Goal: Information Seeking & Learning: Check status

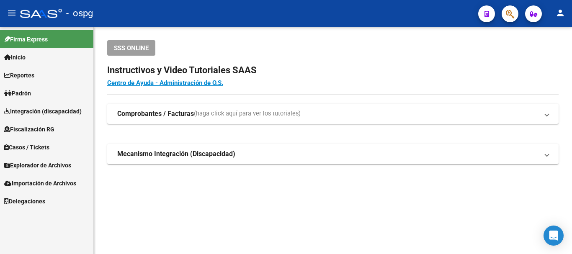
click at [49, 93] on link "Padrón" at bounding box center [46, 93] width 93 height 18
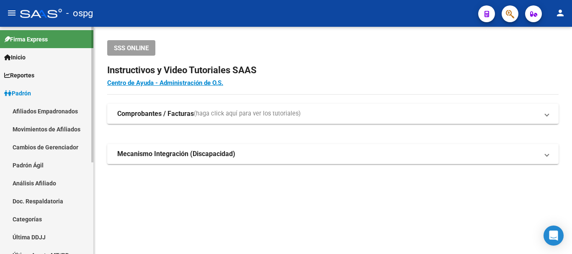
click at [40, 162] on link "Padrón Ágil" at bounding box center [46, 165] width 93 height 18
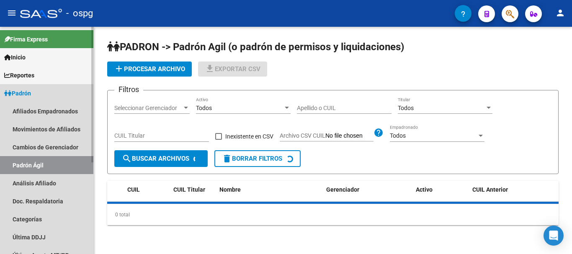
click at [40, 170] on link "Padrón Ágil" at bounding box center [46, 165] width 93 height 18
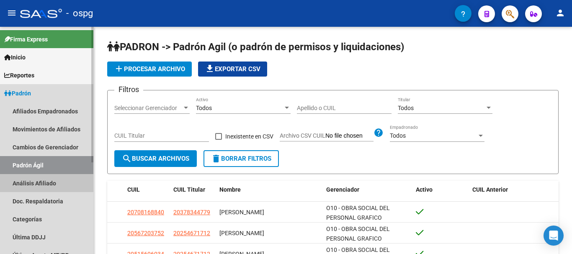
click at [43, 183] on link "Análisis Afiliado" at bounding box center [46, 183] width 93 height 18
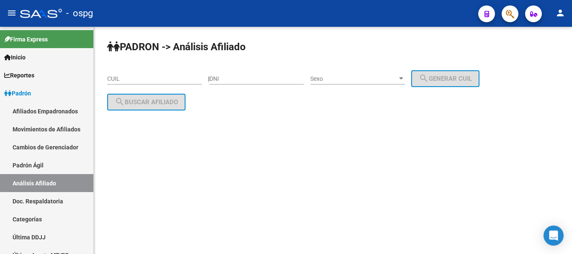
click at [262, 77] on input "DNI" at bounding box center [256, 78] width 95 height 7
type input "42427644"
click at [393, 77] on span "Sexo" at bounding box center [353, 78] width 87 height 7
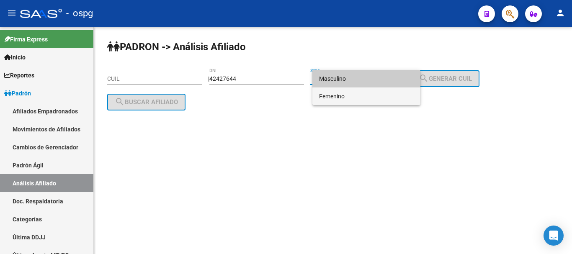
click at [373, 90] on span "Femenino" at bounding box center [366, 97] width 95 height 18
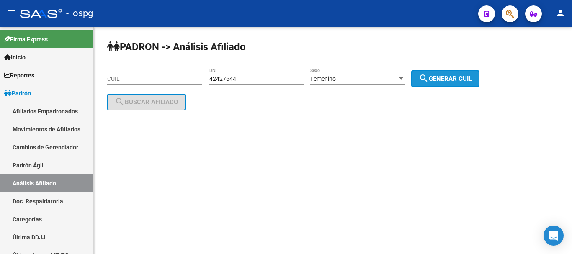
click at [429, 73] on mat-icon "search" at bounding box center [424, 78] width 10 height 10
type input "27-42427644-3"
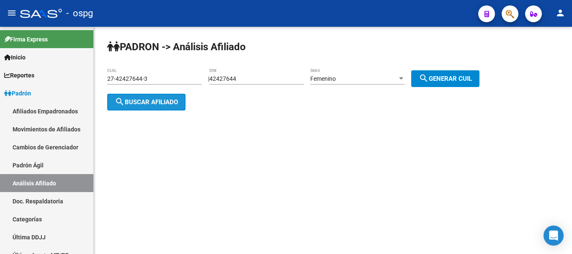
click at [152, 102] on span "search Buscar afiliado" at bounding box center [146, 102] width 63 height 8
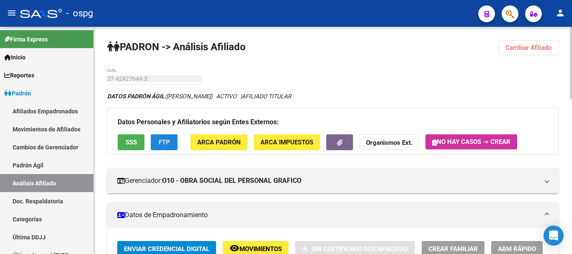
click at [162, 141] on span "FTP" at bounding box center [164, 143] width 11 height 8
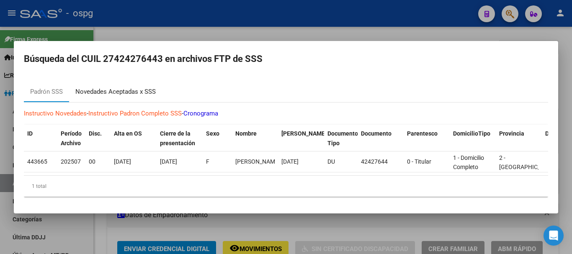
click at [129, 88] on div "Novedades Aceptadas x SSS" at bounding box center [115, 92] width 80 height 10
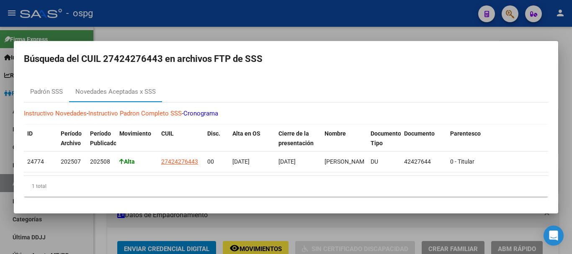
click at [334, 25] on div at bounding box center [286, 127] width 572 height 254
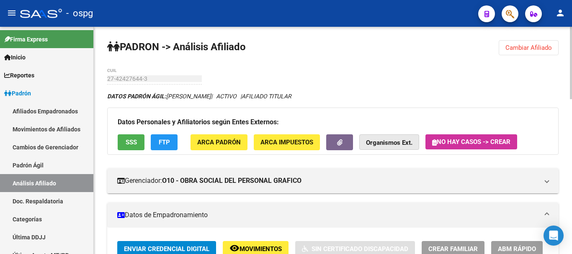
click at [369, 140] on strong "Organismos Ext." at bounding box center [389, 143] width 46 height 8
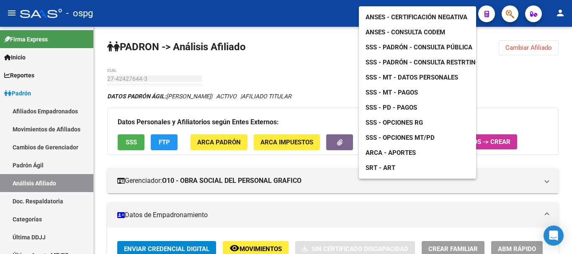
drag, startPoint x: 135, startPoint y: 72, endPoint x: 132, endPoint y: 77, distance: 5.2
click at [134, 72] on div at bounding box center [286, 127] width 572 height 254
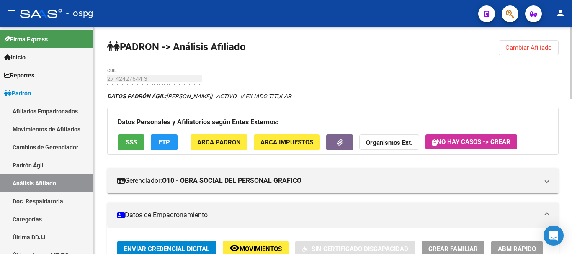
click at [378, 145] on strong "Organismos Ext." at bounding box center [389, 143] width 46 height 8
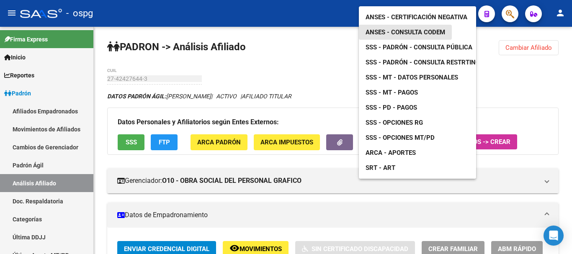
click at [425, 31] on link "ANSES - Consulta CODEM" at bounding box center [405, 32] width 93 height 15
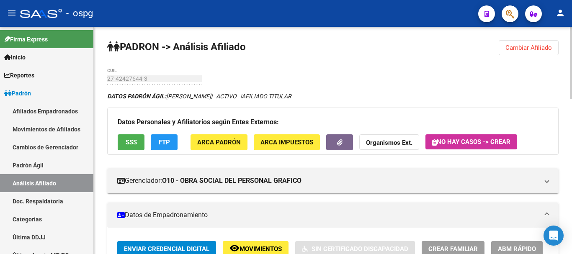
drag, startPoint x: 528, startPoint y: 44, endPoint x: 493, endPoint y: 55, distance: 36.8
click at [527, 44] on span "Cambiar Afiliado" at bounding box center [529, 48] width 46 height 8
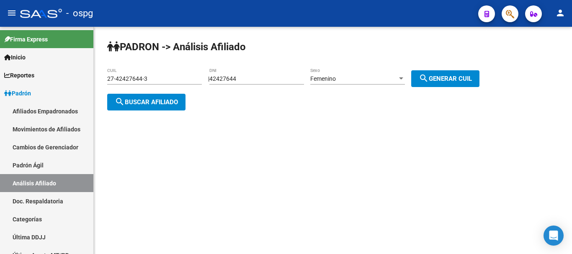
drag, startPoint x: 273, startPoint y: 83, endPoint x: 238, endPoint y: 87, distance: 35.4
click at [238, 87] on div "42427644 DNI" at bounding box center [256, 80] width 95 height 24
drag, startPoint x: 259, startPoint y: 78, endPoint x: 127, endPoint y: 84, distance: 132.1
click at [127, 84] on app-analisis-afiliado "PADRON -> Análisis Afiliado 27-42427644-3 CUIL | 42427644 DNI Femenino Sexo sea…" at bounding box center [296, 90] width 379 height 30
type input "26260414"
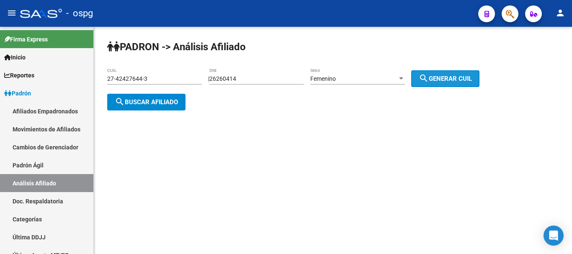
click at [465, 84] on button "search Generar CUIL" at bounding box center [445, 78] width 68 height 17
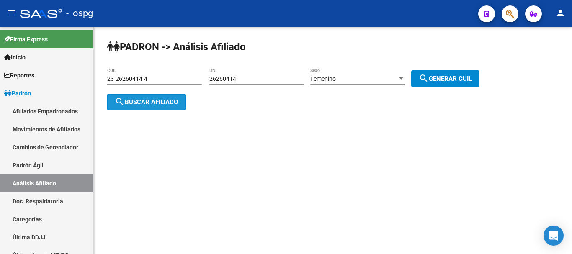
click at [147, 95] on button "search Buscar afiliado" at bounding box center [146, 102] width 78 height 17
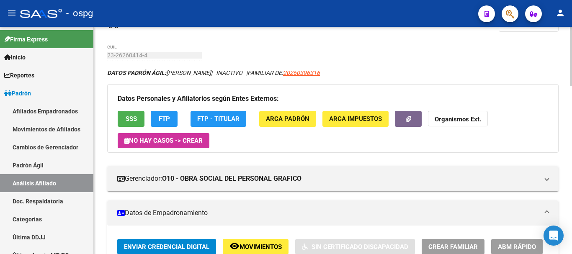
scroll to position [42, 0]
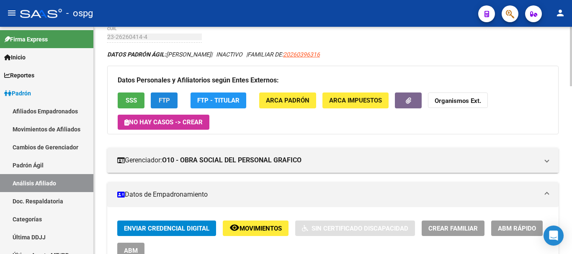
click at [168, 100] on span "FTP" at bounding box center [164, 101] width 11 height 8
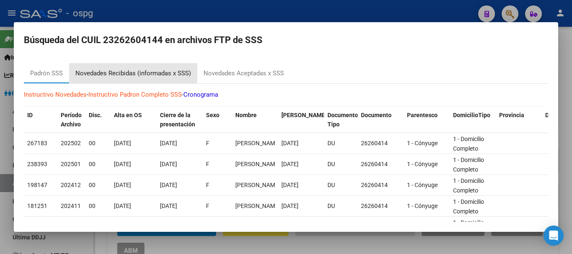
click at [161, 70] on div "Novedades Recibidas (informadas x SSS)" at bounding box center [133, 74] width 116 height 10
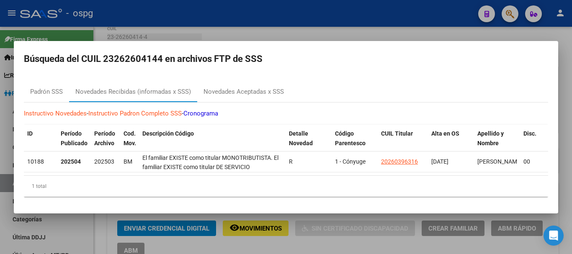
click at [405, 24] on div at bounding box center [286, 127] width 572 height 254
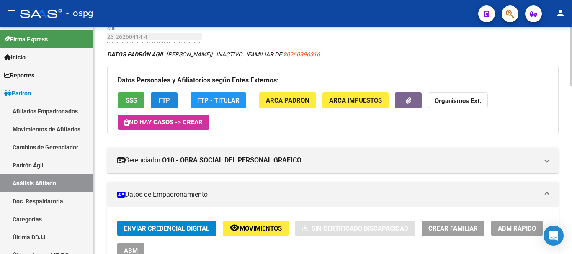
click at [162, 100] on span "FTP" at bounding box center [164, 101] width 11 height 8
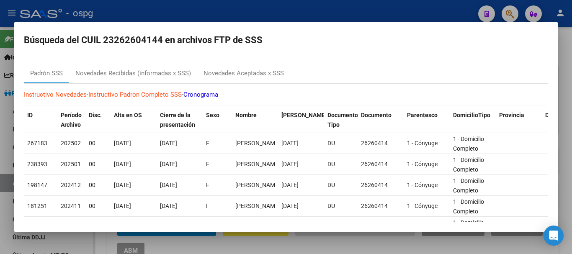
click at [139, 103] on div "Instructivo Novedades - Instructivo Padron Completo SSS - Cronograma ID Período…" at bounding box center [286, 218] width 524 height 268
click at [151, 66] on div "Novedades Recibidas (informadas x SSS)" at bounding box center [133, 73] width 128 height 20
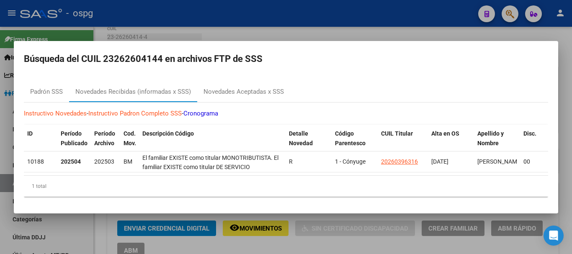
click at [375, 27] on div at bounding box center [286, 127] width 572 height 254
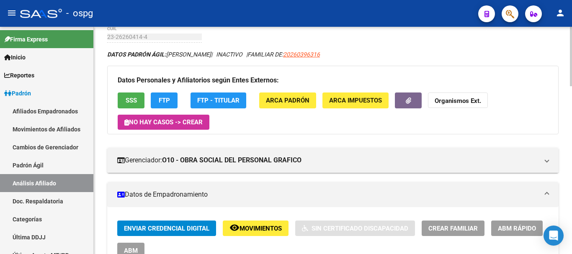
scroll to position [0, 0]
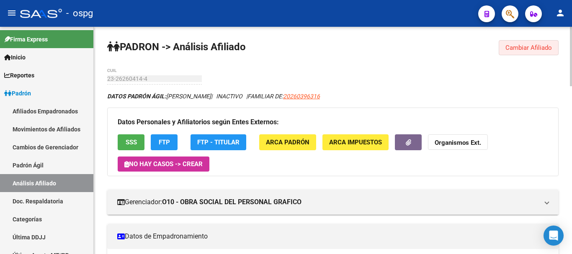
click at [534, 44] on span "Cambiar Afiliado" at bounding box center [529, 48] width 46 height 8
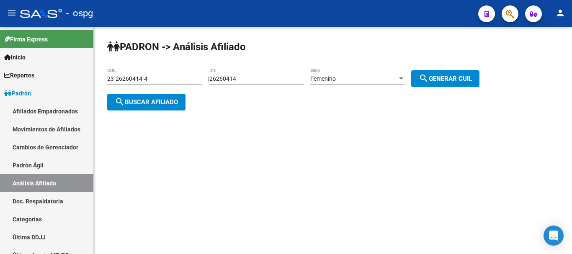
drag, startPoint x: 155, startPoint y: 74, endPoint x: 98, endPoint y: 77, distance: 57.5
click at [98, 77] on div "PADRON -> Análisis Afiliado 23-26260414-4 CUIL | 26260414 DNI Femenino Sexo sea…" at bounding box center [333, 82] width 478 height 111
drag, startPoint x: 136, startPoint y: 76, endPoint x: 94, endPoint y: 74, distance: 42.4
click at [94, 74] on div "PADRON -> Análisis Afiliado 23-26260414-4 CUIL | 26260414 DNI Femenino Sexo sea…" at bounding box center [333, 82] width 478 height 111
paste input "7-26283612-1"
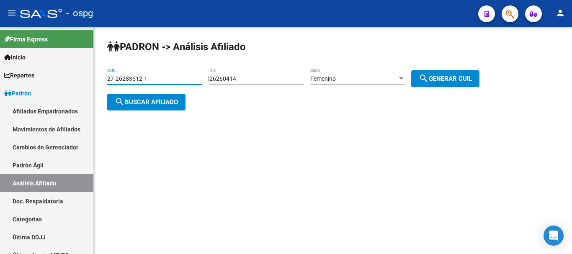
type input "27-26283612-1"
click at [126, 103] on span "search Buscar afiliado" at bounding box center [146, 102] width 63 height 8
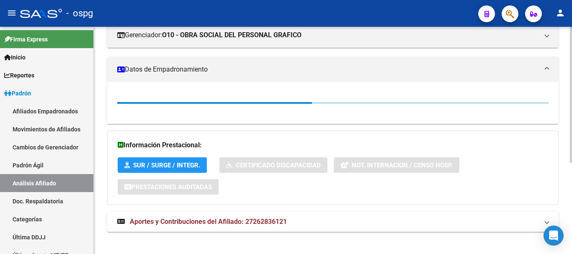
scroll to position [153, 0]
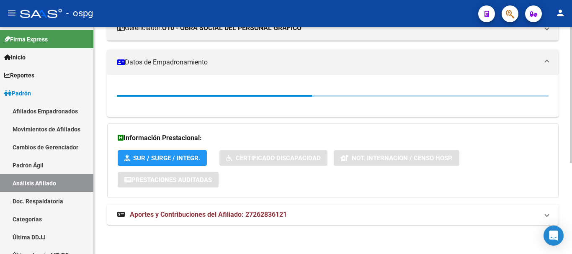
click at [247, 214] on span "Aportes y Contribuciones del Afiliado: 27262836121" at bounding box center [208, 215] width 157 height 8
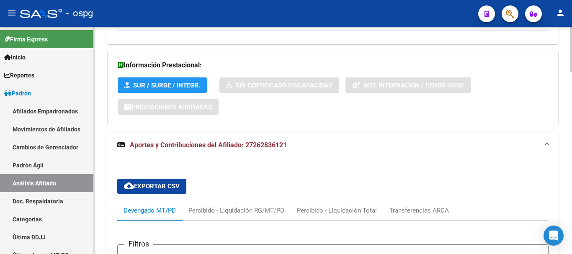
scroll to position [746, 0]
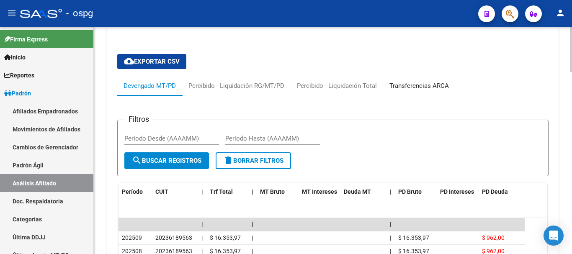
click at [417, 81] on div "Transferencias ARCA" at bounding box center [419, 85] width 59 height 9
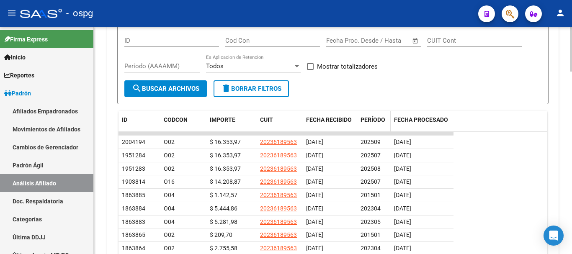
scroll to position [839, 0]
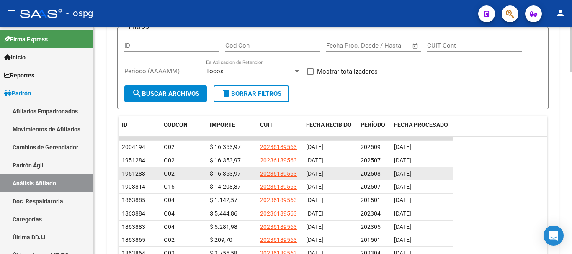
drag, startPoint x: 377, startPoint y: 164, endPoint x: 438, endPoint y: 164, distance: 61.6
click at [438, 168] on div "1951283 O02 $ 16.353,97 20236189563 [DATE] 202508 [DATE]" at bounding box center [286, 174] width 335 height 13
click at [438, 169] on div "[DATE]" at bounding box center [422, 174] width 56 height 10
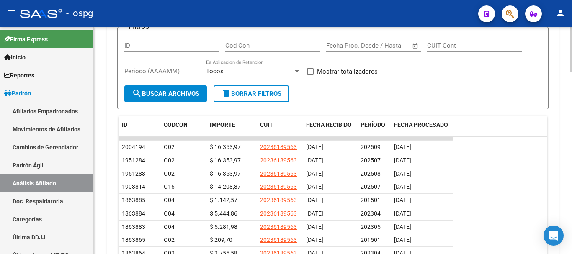
click at [481, 168] on datatable-row-wrapper "1951283 O02 $ 16.353,97 20236189563 [DATE] 202508 [DATE]" at bounding box center [333, 174] width 429 height 13
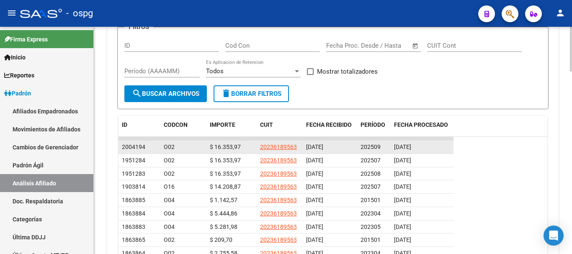
drag, startPoint x: 427, startPoint y: 178, endPoint x: 359, endPoint y: 138, distance: 79.0
click at [359, 138] on datatable-scroller "2004194 O02 $ 16.353,97 20236189563 [DATE] 202509 [DATE] 1951284 O02 $ 16.353,9…" at bounding box center [333, 205] width 429 height 137
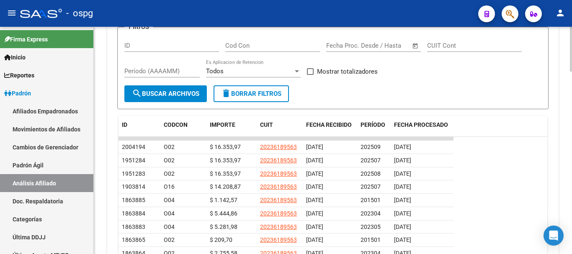
click at [455, 154] on datatable-row-wrapper "1951284 O02 $ 16.353,97 20236189563 [DATE] 202507 [DATE]" at bounding box center [333, 160] width 429 height 13
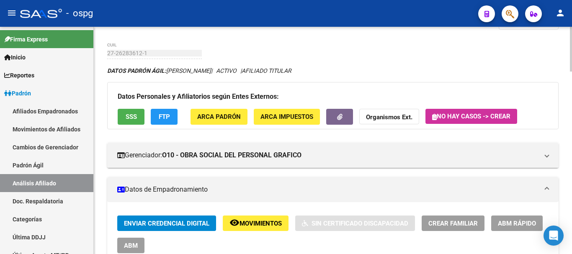
scroll to position [0, 0]
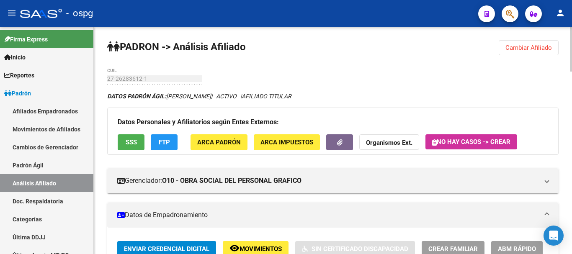
click at [532, 49] on span "Cambiar Afiliado" at bounding box center [529, 48] width 46 height 8
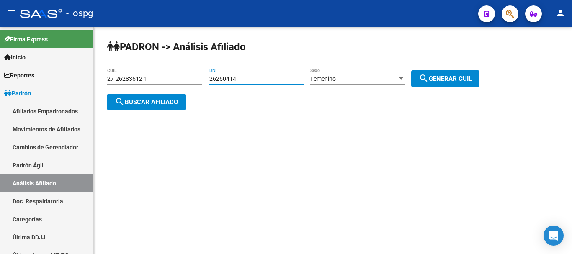
drag, startPoint x: 256, startPoint y: 80, endPoint x: 196, endPoint y: 84, distance: 60.4
click at [196, 84] on app-analisis-afiliado "PADRON -> Análisis Afiliado 27-26283612-1 CUIL | 26260414 DNI Femenino Sexo sea…" at bounding box center [296, 90] width 379 height 30
type input "17535400"
click at [378, 81] on div "Femenino" at bounding box center [353, 78] width 87 height 7
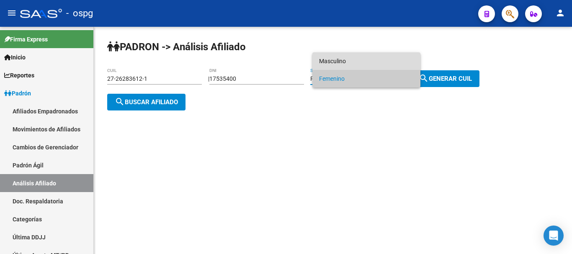
click at [379, 59] on span "Masculino" at bounding box center [366, 61] width 95 height 18
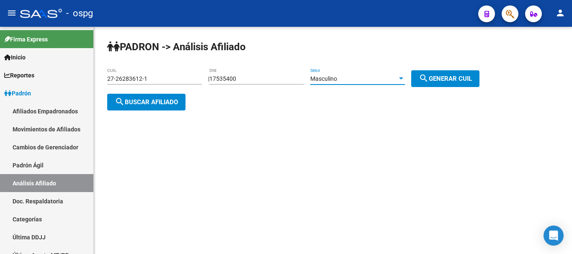
drag, startPoint x: 466, startPoint y: 80, endPoint x: 186, endPoint y: 85, distance: 280.7
click at [465, 80] on span "search Generar CUIL" at bounding box center [445, 79] width 53 height 8
type input "20-17535400-0"
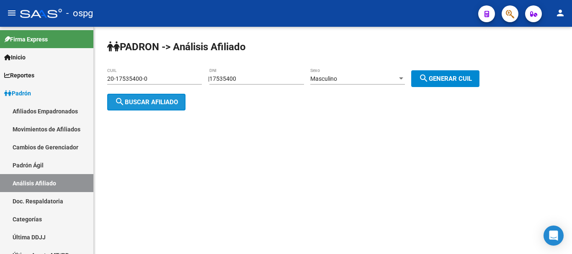
click at [148, 103] on span "search Buscar afiliado" at bounding box center [146, 102] width 63 height 8
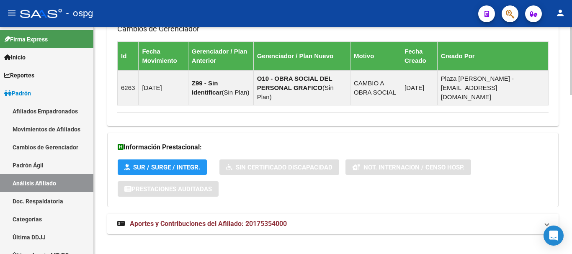
click at [218, 220] on span "Aportes y Contribuciones del Afiliado: 20175354000" at bounding box center [208, 224] width 157 height 8
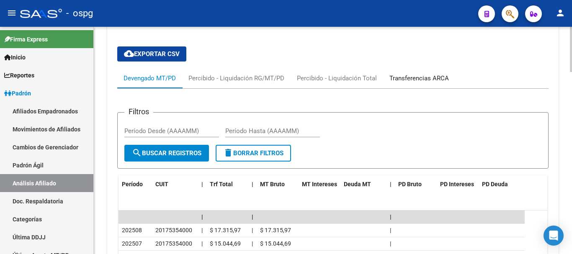
click at [414, 68] on div "Transferencias ARCA" at bounding box center [419, 78] width 72 height 20
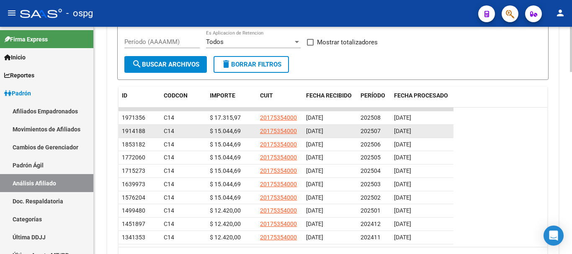
scroll to position [860, 0]
